Goal: Task Accomplishment & Management: Complete application form

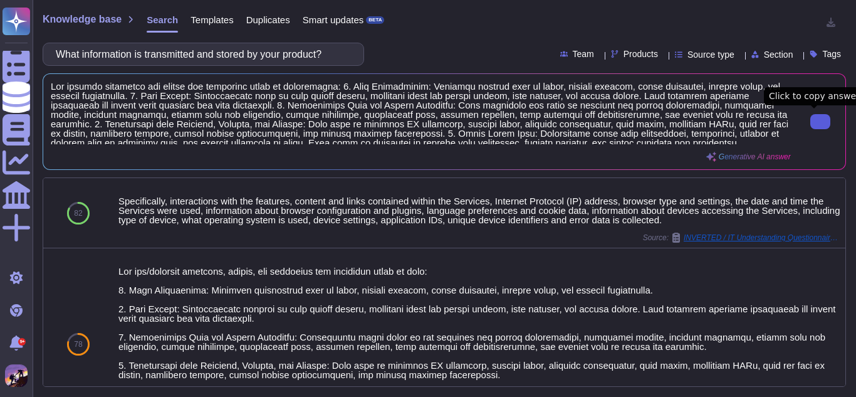
click at [811, 118] on button at bounding box center [821, 121] width 20 height 15
click at [319, 60] on input "What information is transmitted and stored by your product?" at bounding box center [201, 54] width 302 height 22
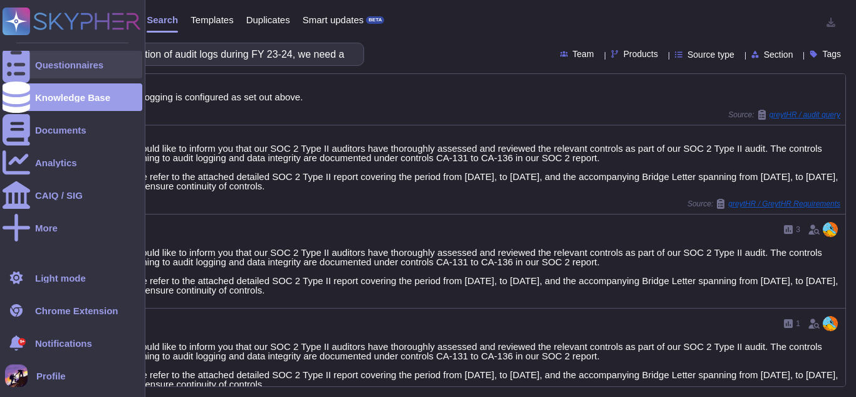
click at [11, 70] on icon at bounding box center [17, 64] width 28 height 37
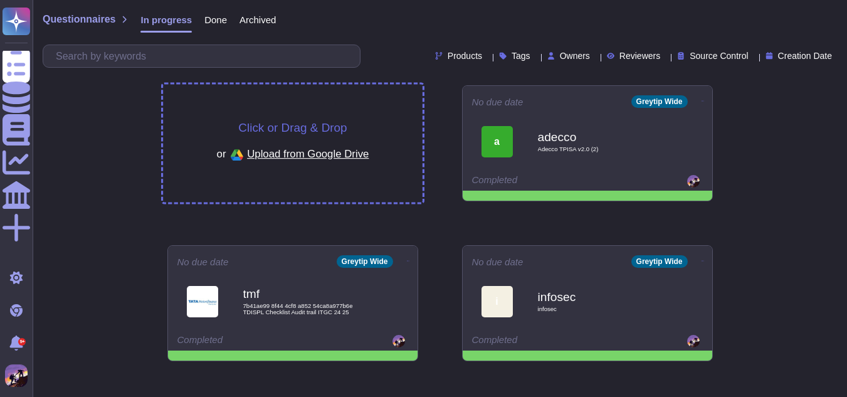
click at [252, 97] on div "Click or Drag & Drop or Upload from Google Drive" at bounding box center [293, 144] width 260 height 118
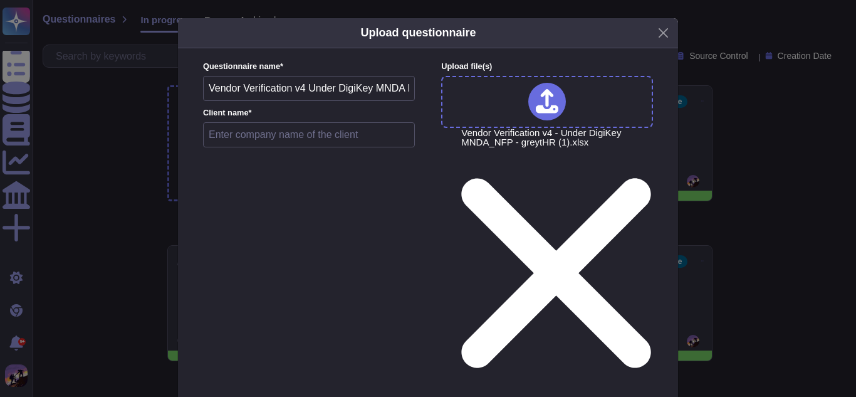
click at [244, 140] on input "text" at bounding box center [309, 134] width 212 height 25
type input "g"
type input "DIGIKEY"
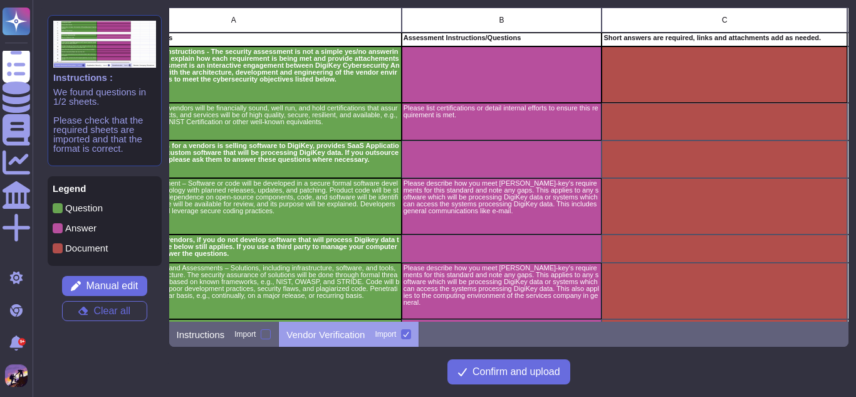
scroll to position [0, 149]
click at [95, 285] on span "Manual edit" at bounding box center [112, 286] width 52 height 10
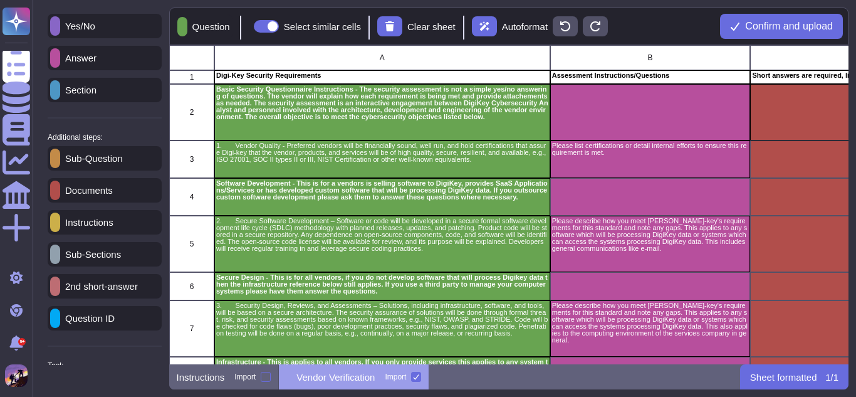
scroll to position [104, 0]
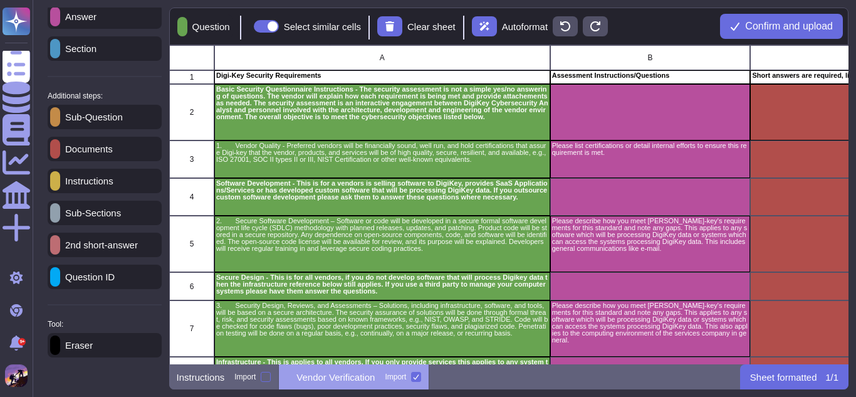
click at [93, 338] on div "Eraser" at bounding box center [105, 345] width 114 height 24
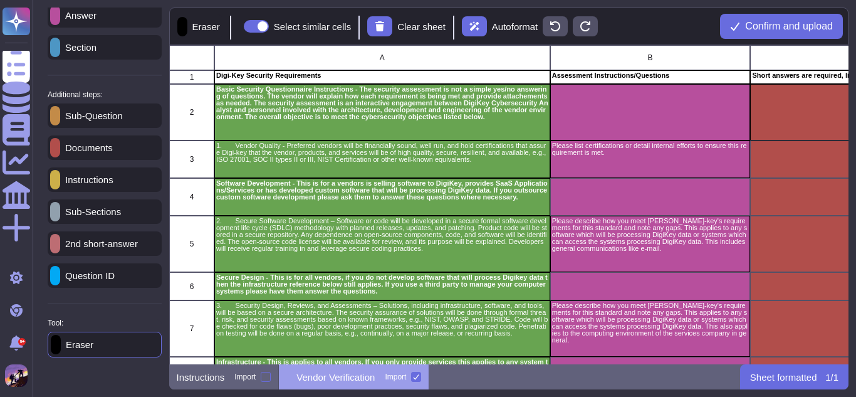
scroll to position [103, 0]
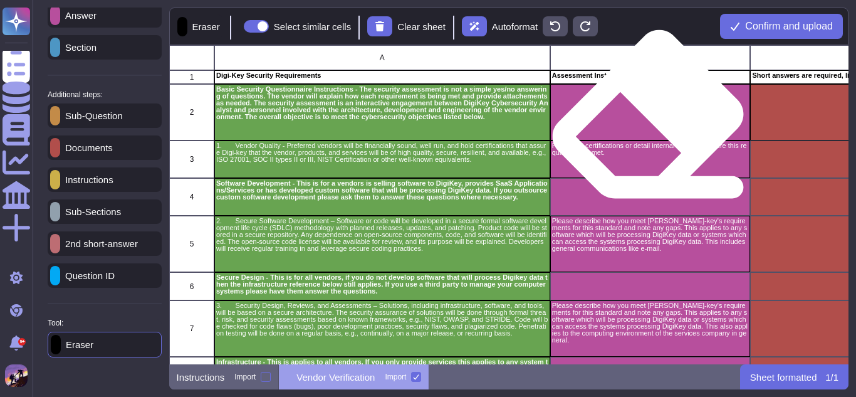
click at [649, 126] on div "grid" at bounding box center [650, 112] width 201 height 56
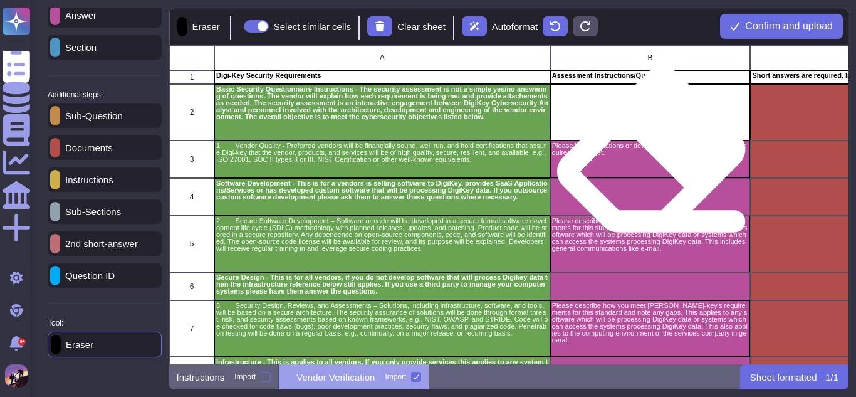
click at [652, 161] on div "Please list certifications or detail internal efforts to ensure this requiremen…" at bounding box center [650, 159] width 201 height 38
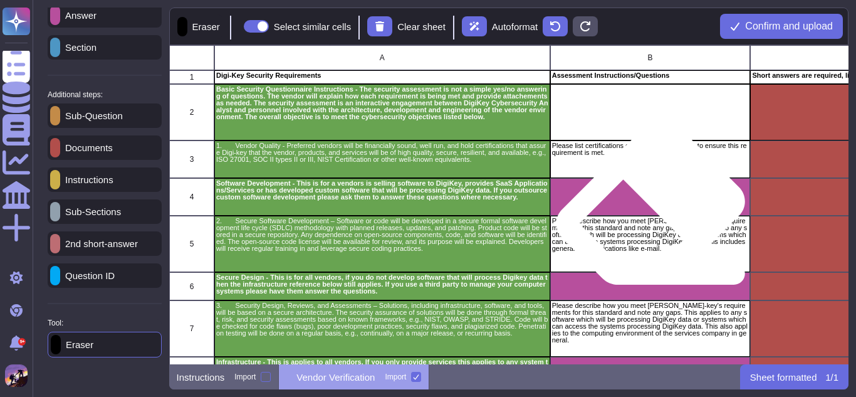
click at [651, 213] on div "grid" at bounding box center [650, 197] width 201 height 38
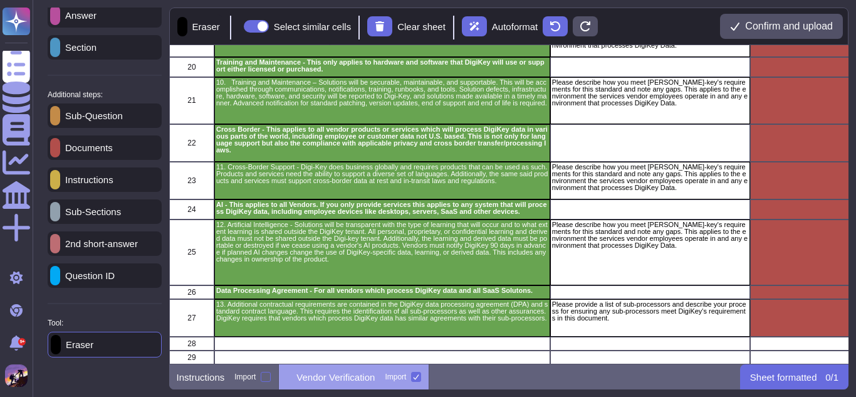
scroll to position [0, 0]
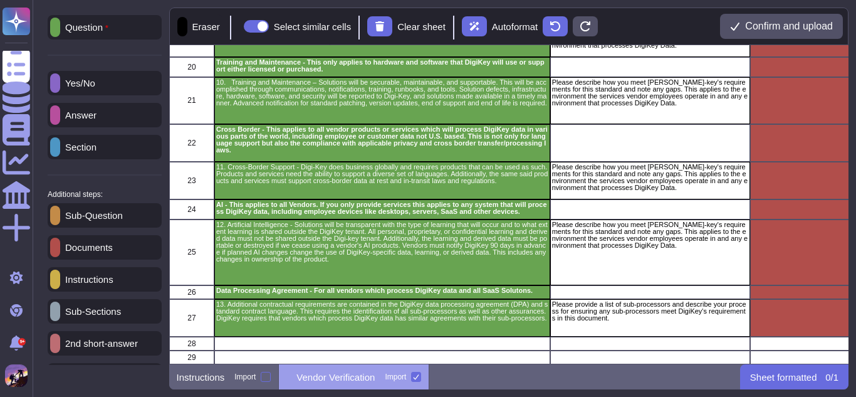
click at [99, 123] on div "Answer" at bounding box center [105, 115] width 114 height 24
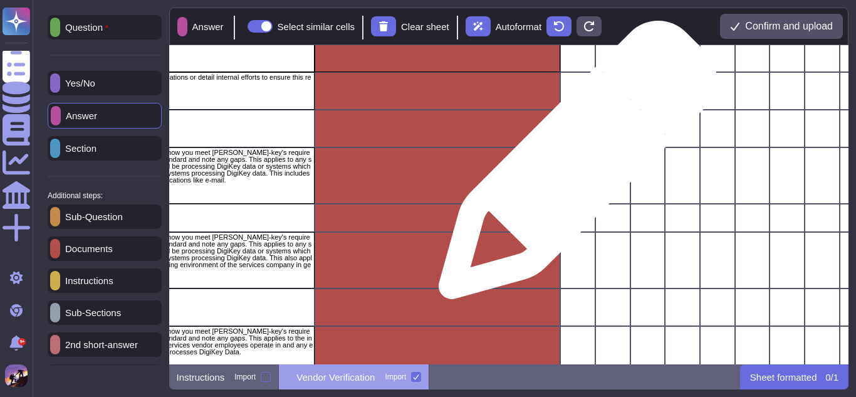
scroll to position [0, 436]
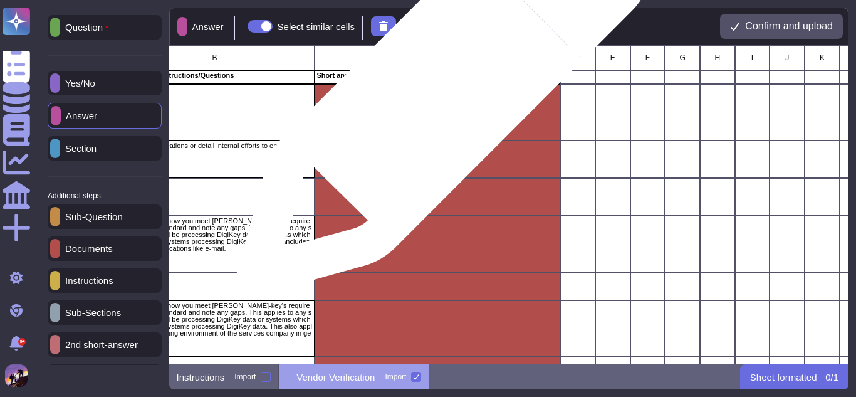
click at [438, 95] on div "grid" at bounding box center [438, 112] width 246 height 56
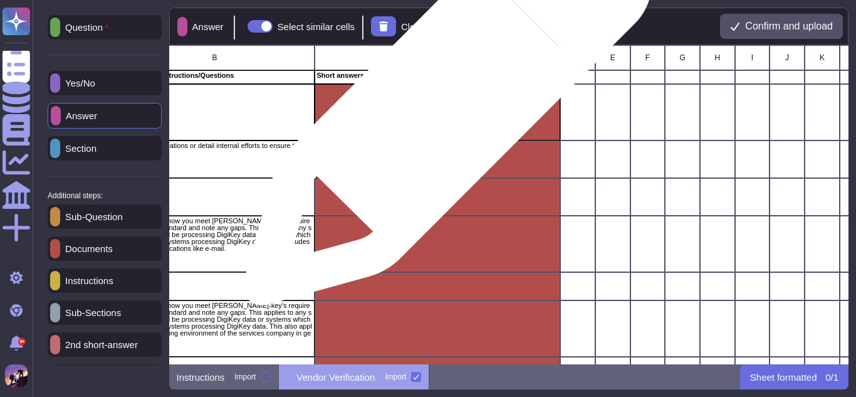
click at [443, 107] on div "grid" at bounding box center [438, 112] width 246 height 56
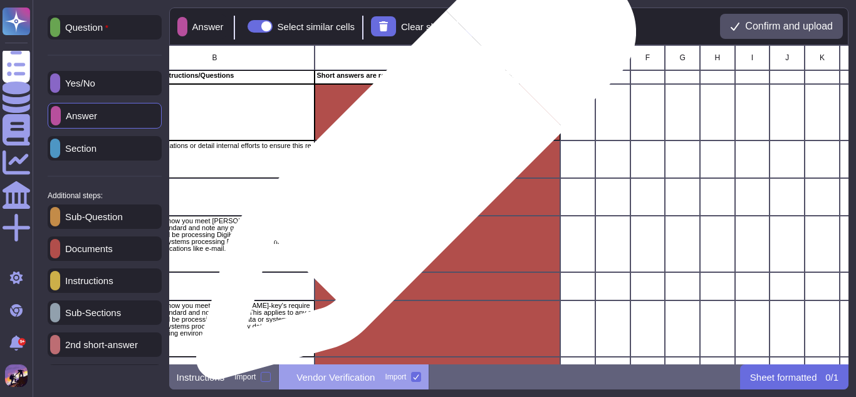
click at [411, 166] on div "grid" at bounding box center [438, 159] width 246 height 38
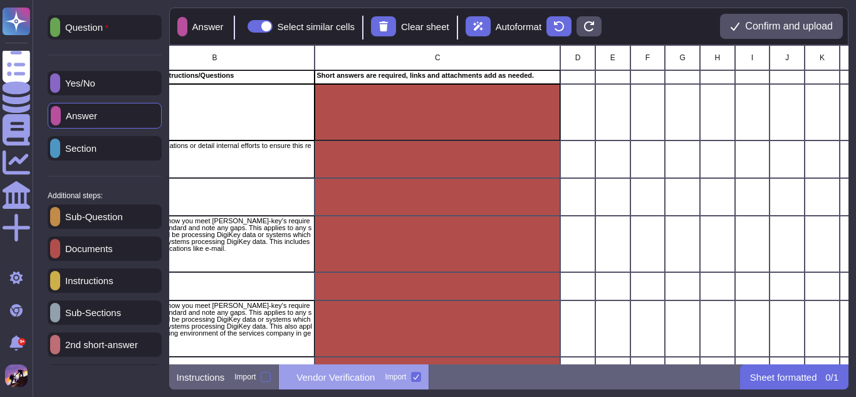
scroll to position [104, 0]
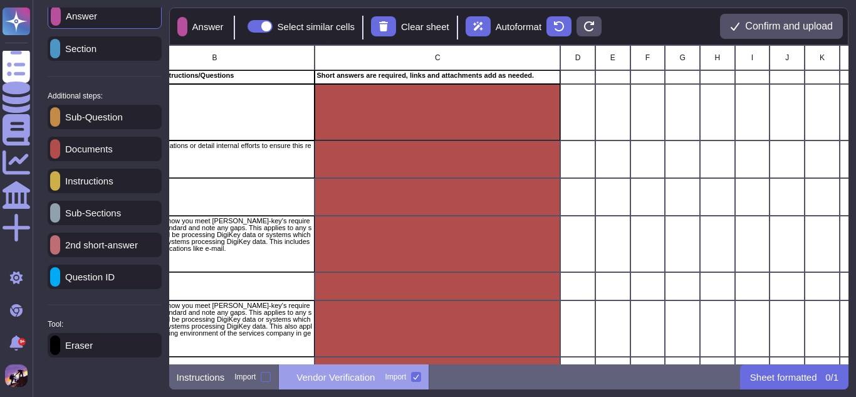
click at [83, 338] on div "Eraser" at bounding box center [105, 345] width 114 height 24
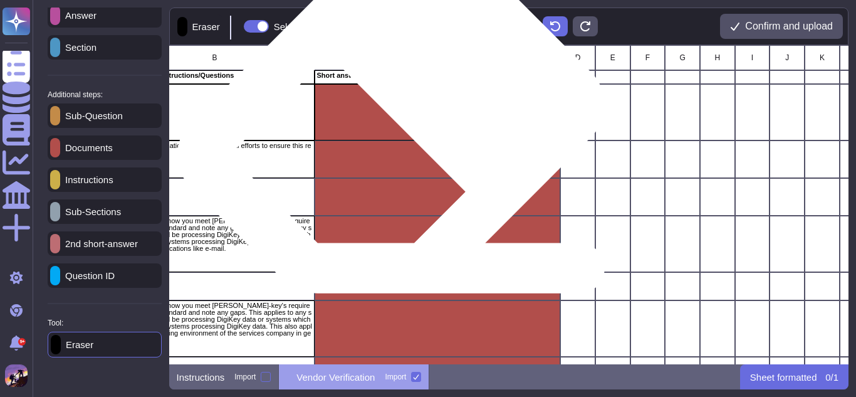
click at [399, 124] on div "grid" at bounding box center [438, 112] width 246 height 56
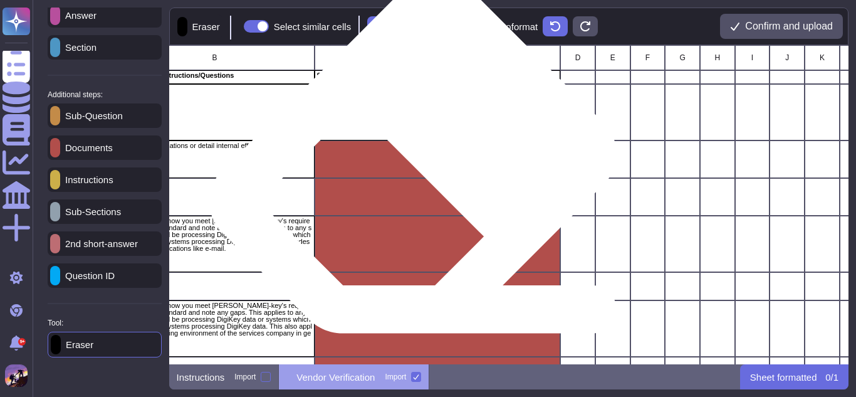
click at [420, 172] on div "grid" at bounding box center [438, 159] width 246 height 38
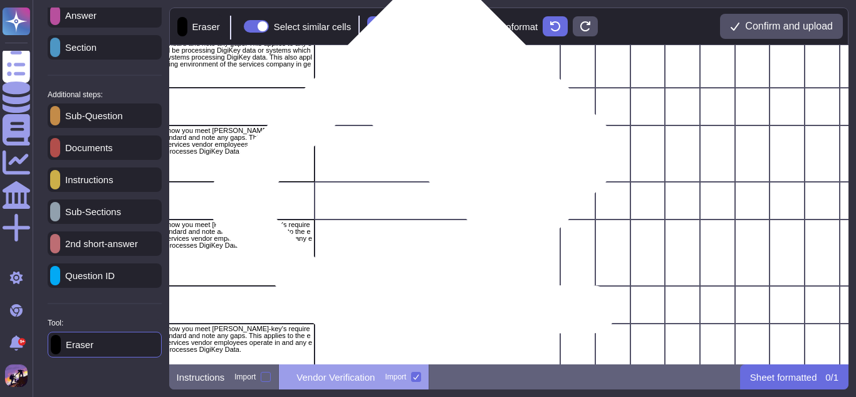
scroll to position [0, 436]
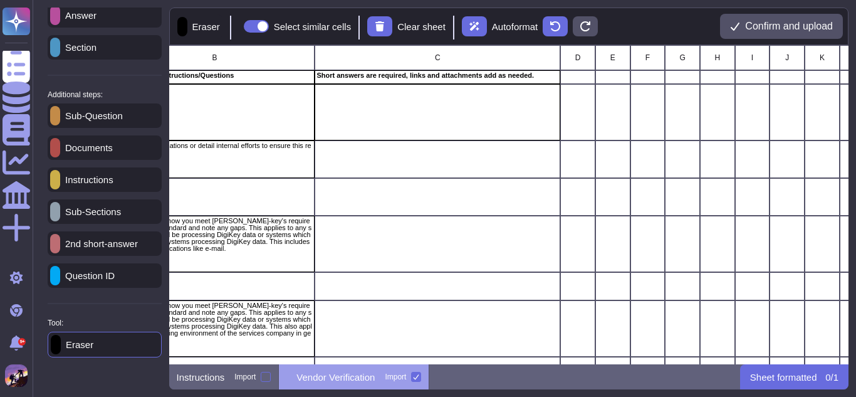
click at [95, 16] on p "Answer" at bounding box center [78, 15] width 36 height 9
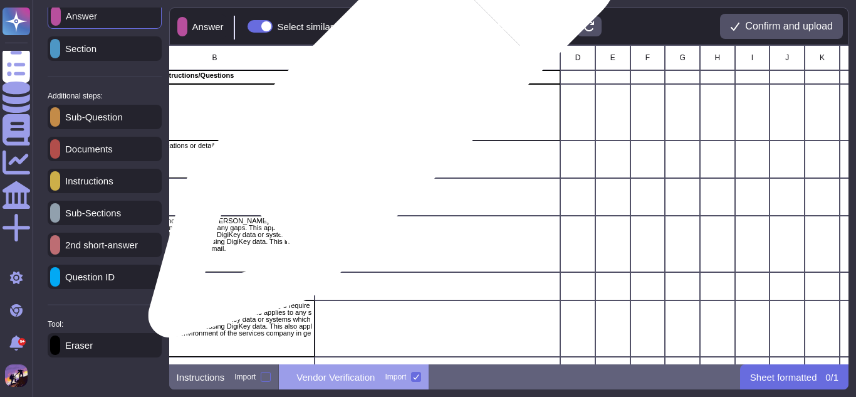
click at [379, 108] on div "grid" at bounding box center [438, 112] width 246 height 56
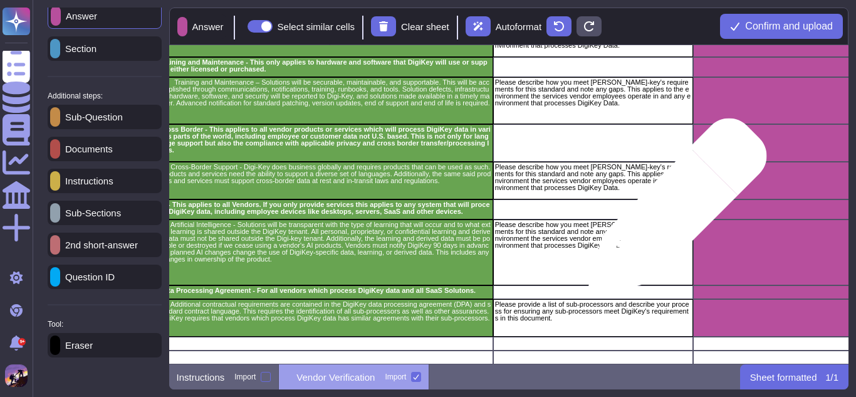
scroll to position [827, 56]
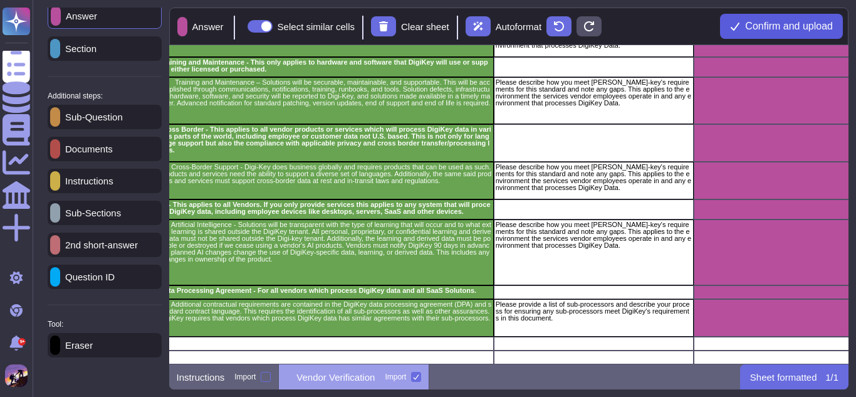
click at [780, 31] on span "Confirm and upload" at bounding box center [789, 26] width 88 height 10
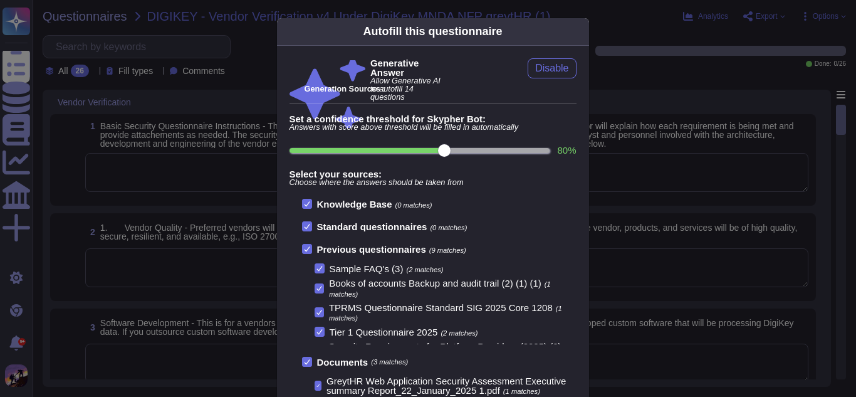
scroll to position [122, 0]
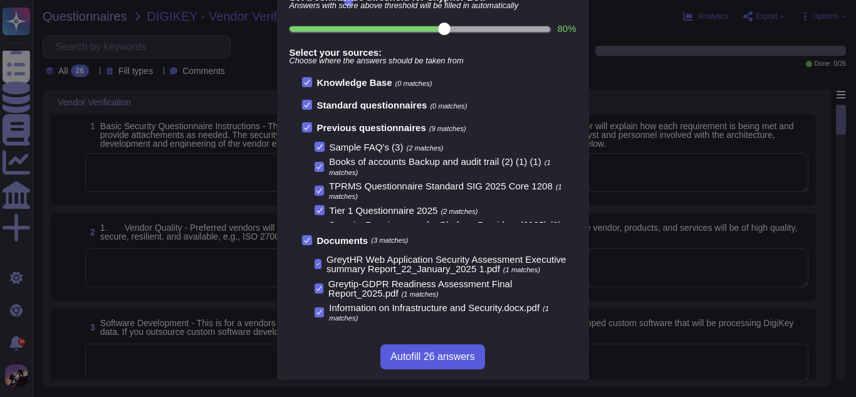
click at [422, 356] on span "Autofill 26 answers" at bounding box center [433, 357] width 84 height 10
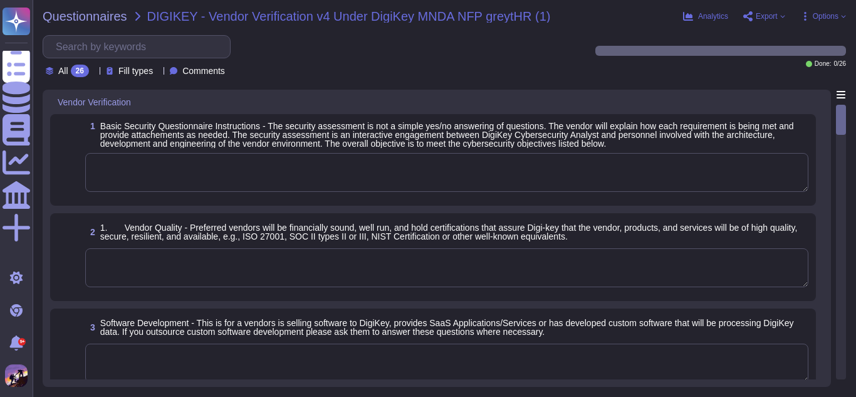
scroll to position [106, 0]
type textarea "The objectives of this phase are: Define Objectives: Clearly define the goals a…"
type textarea "We maintain current and relevant third-party certifications, including: 1. ISO/…"
type textarea "GreytHR is built In-house development is utilized for all software that runs on…"
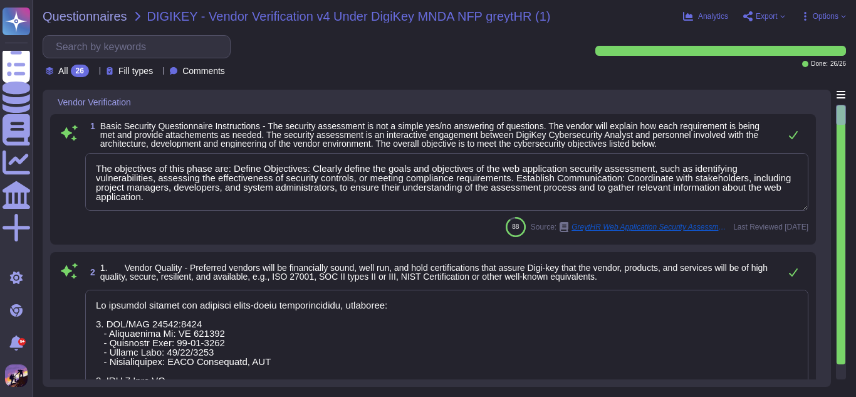
scroll to position [1, 0]
type textarea "- We follow a secure software development lifecycle (SDLC) methodology that inc…"
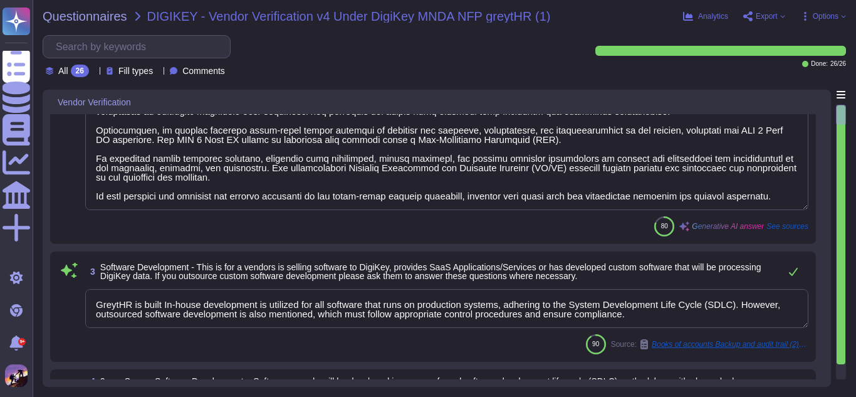
type textarea "GreytHR evaluates the security and privacy practices of these third parties who…"
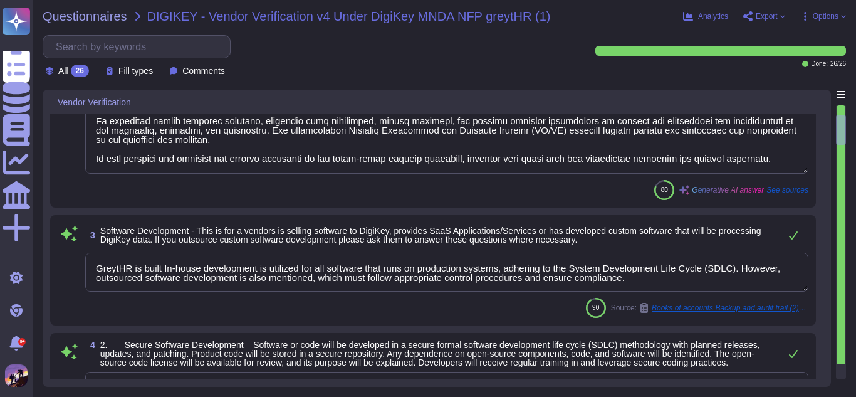
scroll to position [0, 0]
type textarea "We ensure that our solutions are based on a secure architecture by integrating …"
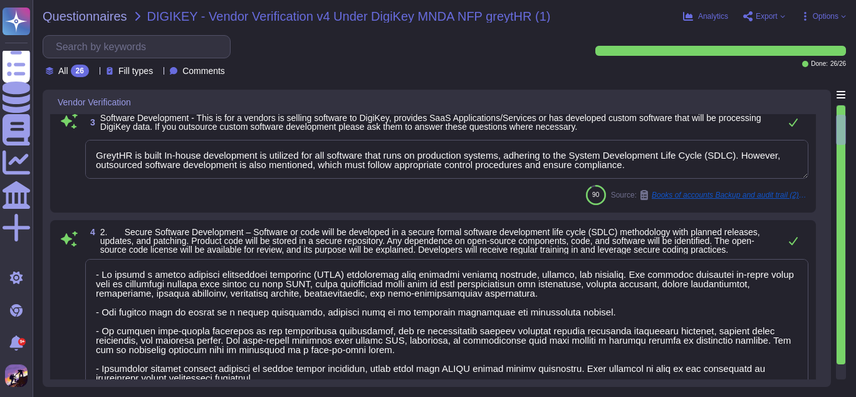
scroll to position [1, 0]
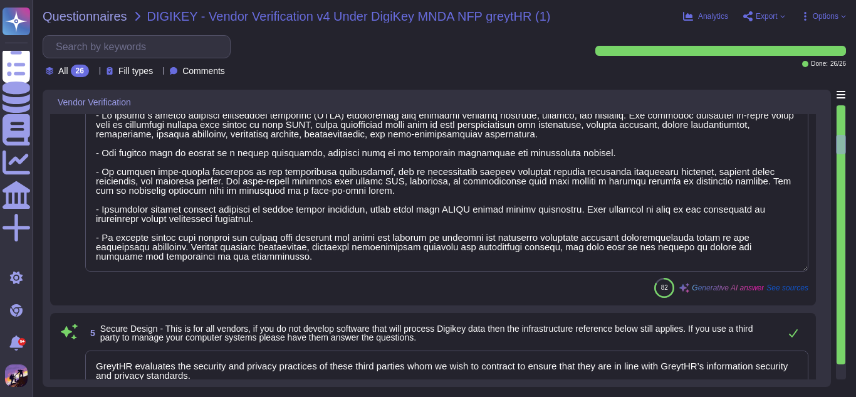
type textarea "Please refer to the Whitepaper on Amazon Security to get additional information…"
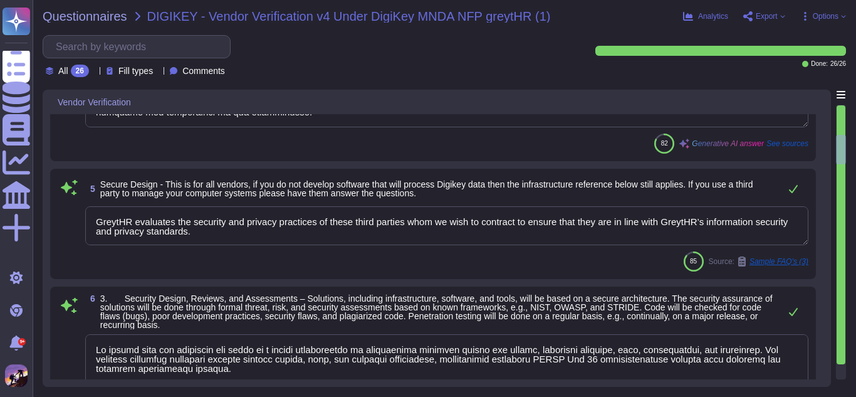
scroll to position [752, 0]
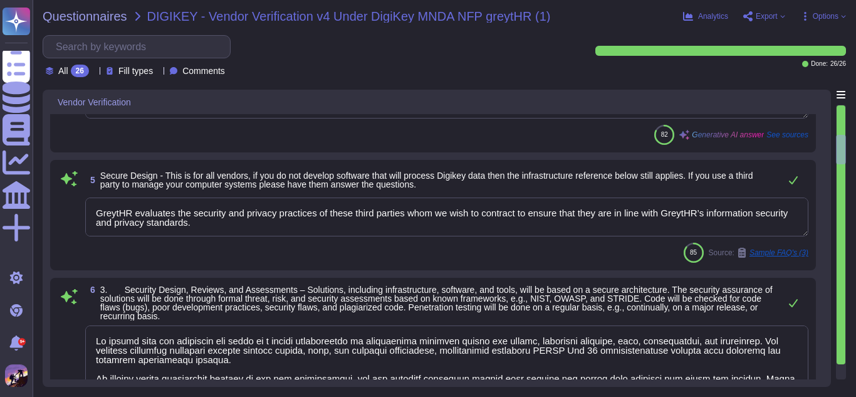
type textarea "GreytHR utilizes a robust cloud-based infrastructure hosted on Amazon Web Servi…"
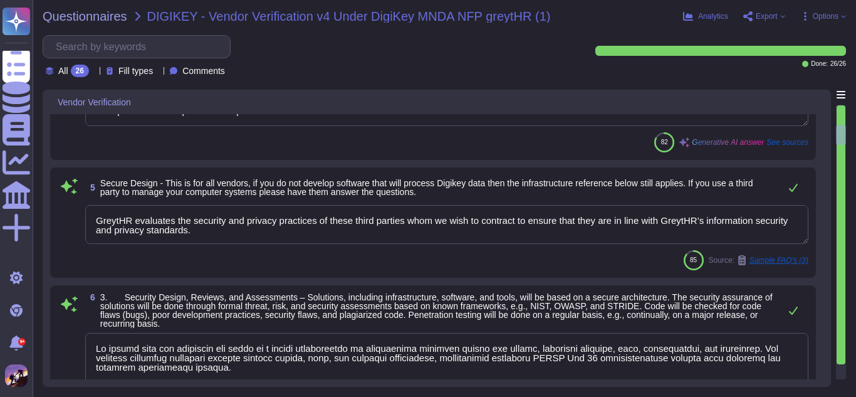
type textarea "We maintain current and relevant third-party certifications, including: 1. ISO/…"
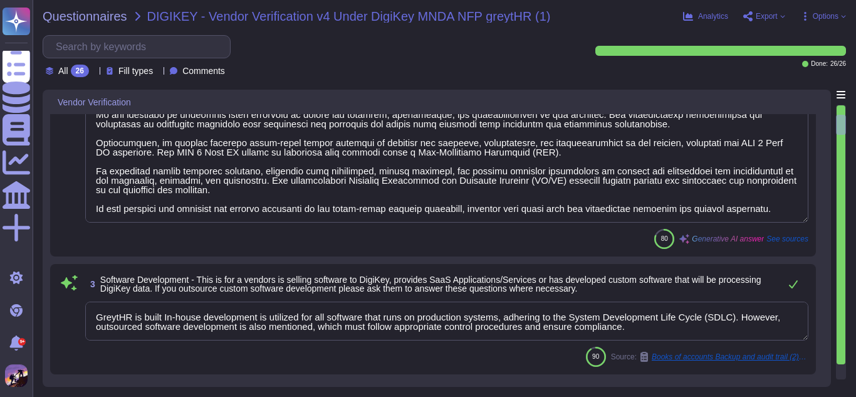
scroll to position [197, 0]
type textarea "The objectives of this phase are: Define Objectives: Clearly define the goals a…"
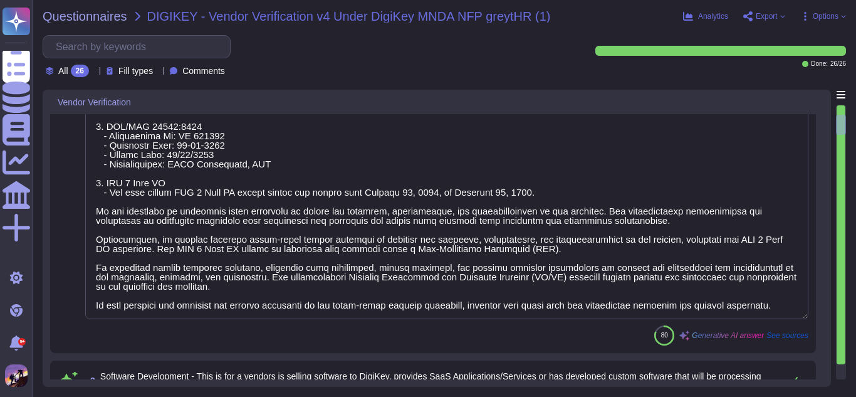
scroll to position [0, 0]
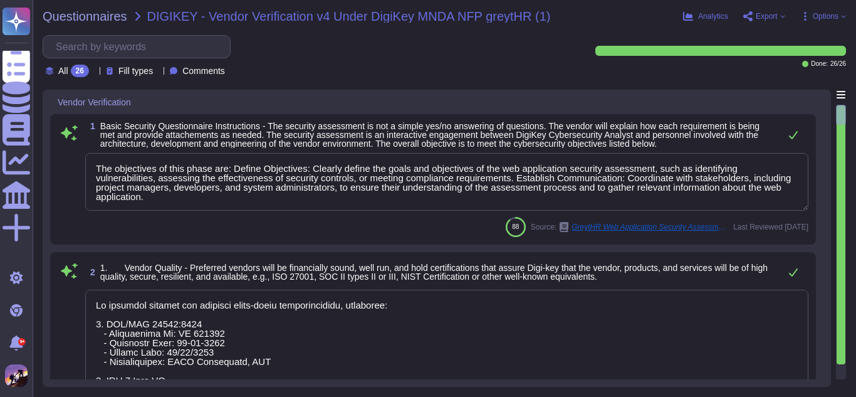
click at [298, 203] on textarea "The objectives of this phase are: Define Objectives: Clearly define the goals a…" at bounding box center [446, 182] width 723 height 58
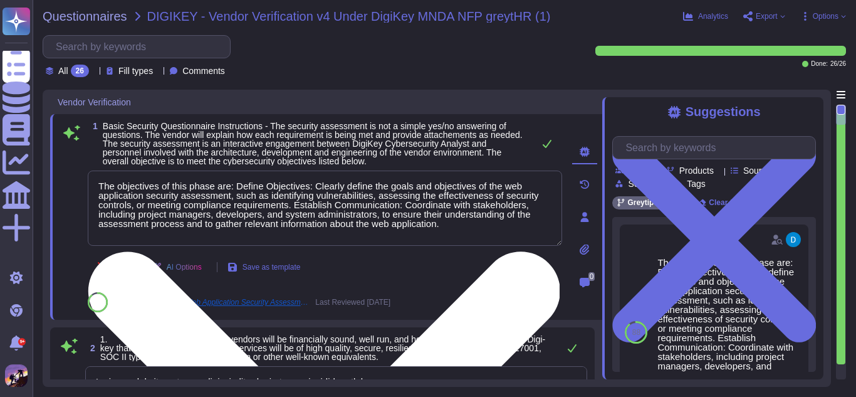
type textarea "- We follow a secure software development lifecycle (SDLC) methodology that inc…"
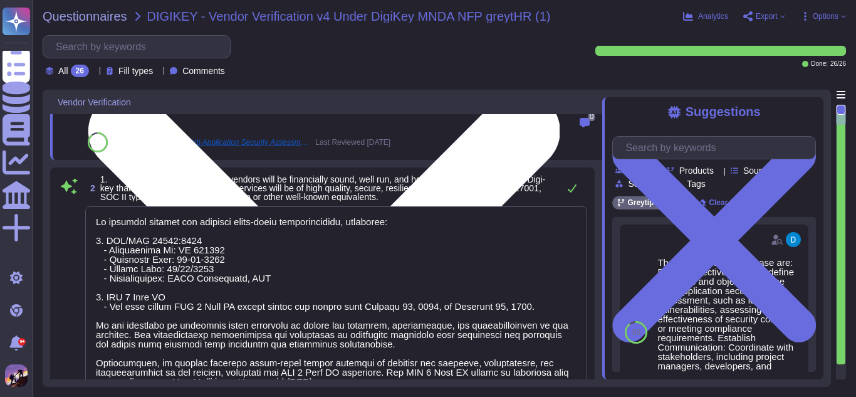
scroll to position [39, 0]
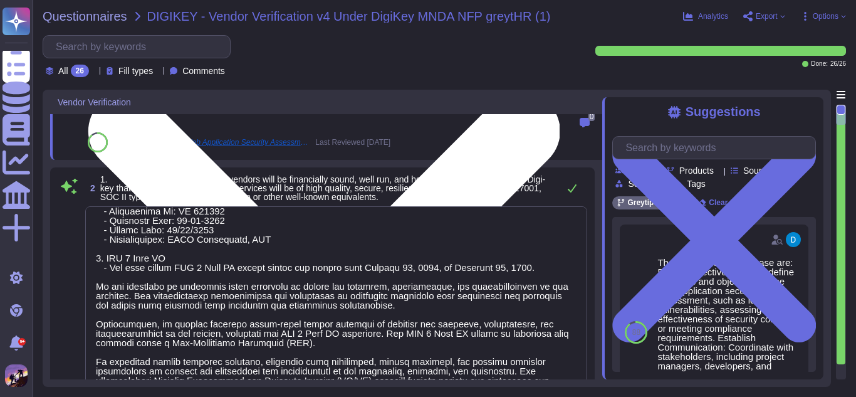
click at [421, 223] on textarea at bounding box center [336, 319] width 502 height 227
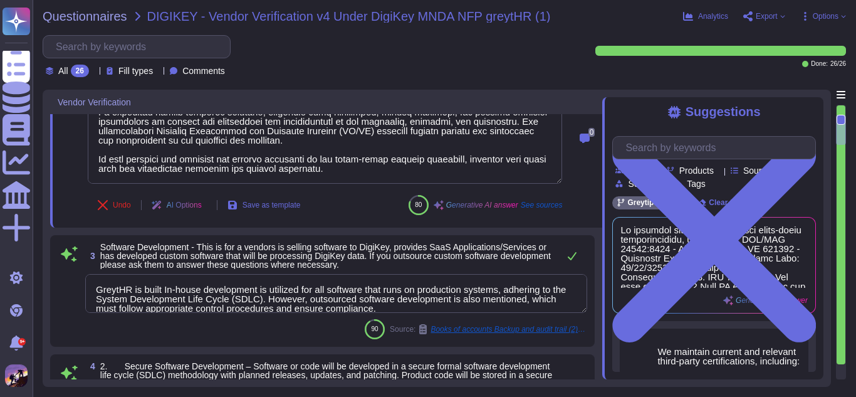
type textarea "GreytHR evaluates the security and privacy practices of these third parties who…"
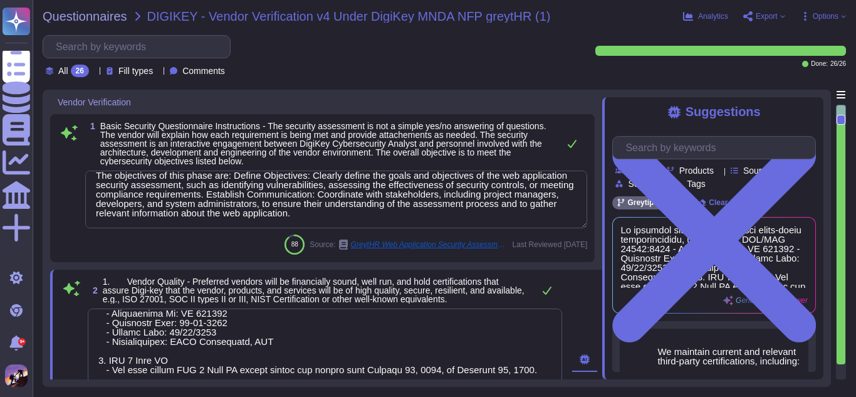
scroll to position [0, 0]
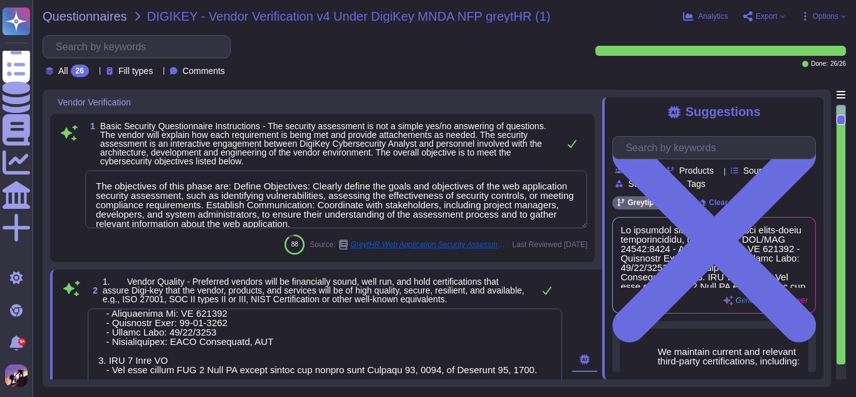
click at [421, 223] on textarea "The objectives of this phase are: Define Objectives: Clearly define the goals a…" at bounding box center [336, 200] width 502 height 58
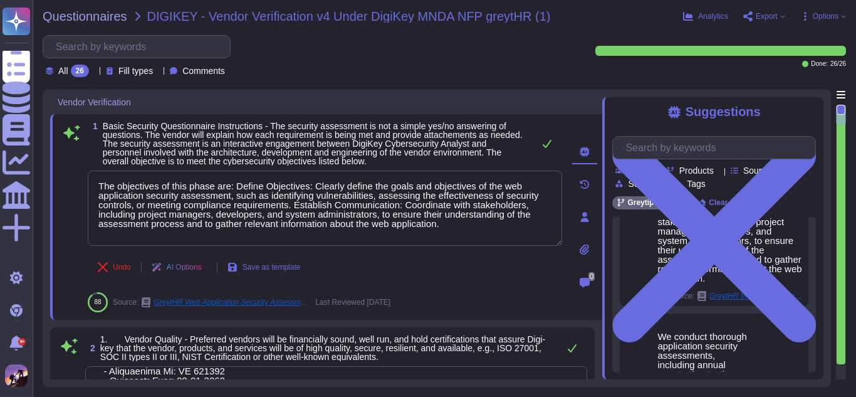
scroll to position [129, 0]
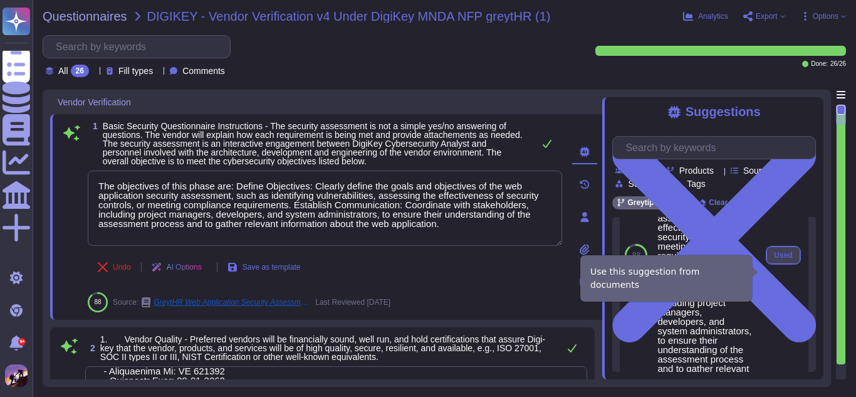
click at [786, 264] on button "Used" at bounding box center [783, 255] width 33 height 18
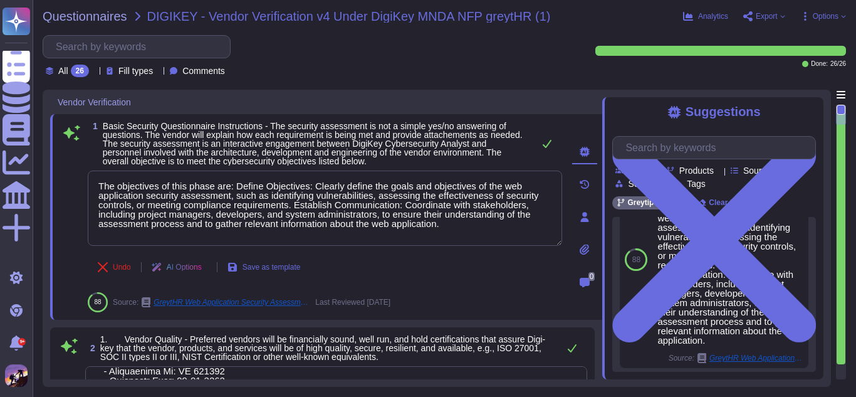
scroll to position [63, 0]
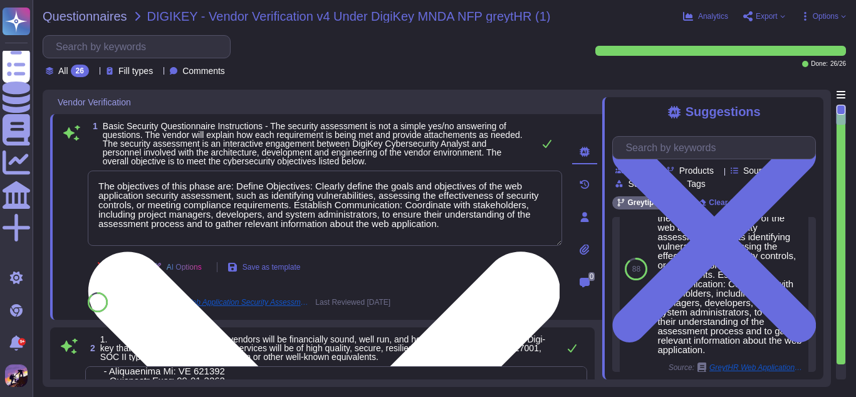
click at [445, 232] on textarea "The objectives of this phase are: Define Objectives: Clearly define the goals a…" at bounding box center [325, 208] width 475 height 75
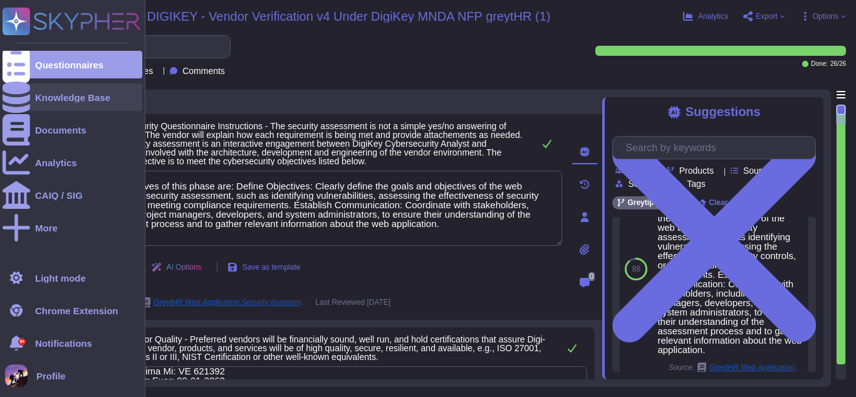
click at [14, 90] on div at bounding box center [17, 97] width 28 height 28
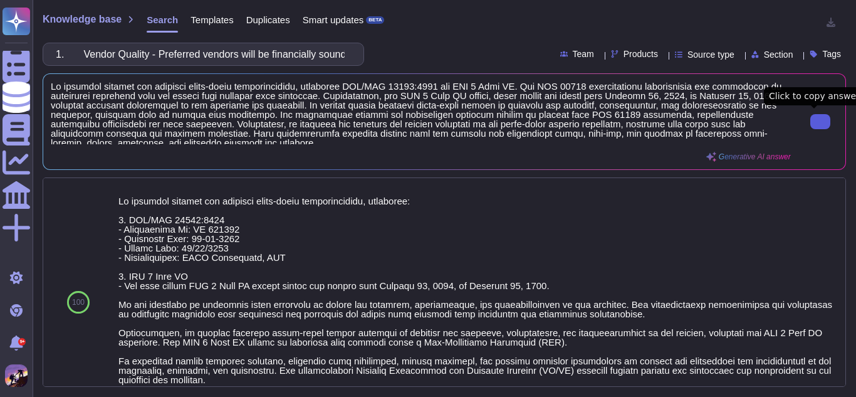
click at [821, 122] on icon at bounding box center [821, 122] width 0 height 0
click at [298, 58] on input "1. Vendor Quality - Preferred vendors will be financially sound, well run, and …" at bounding box center [201, 54] width 302 height 22
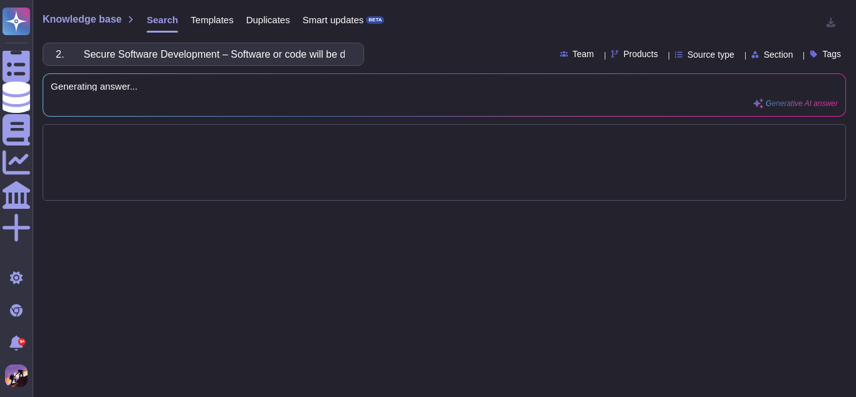
scroll to position [0, 1928]
